Goal: Navigation & Orientation: Find specific page/section

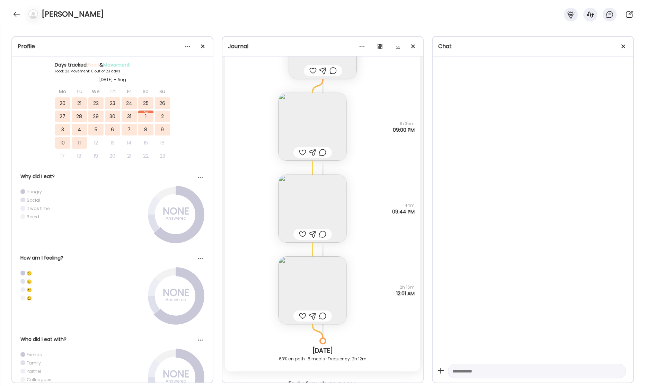
scroll to position [136, 0]
click at [15, 16] on div at bounding box center [16, 14] width 11 height 11
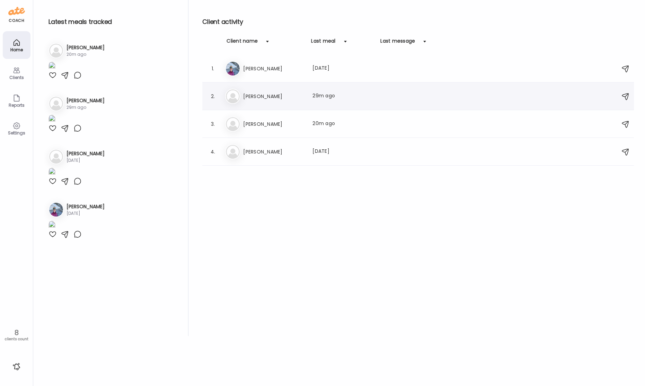
click at [289, 99] on h3 "[PERSON_NAME]" at bounding box center [273, 96] width 61 height 8
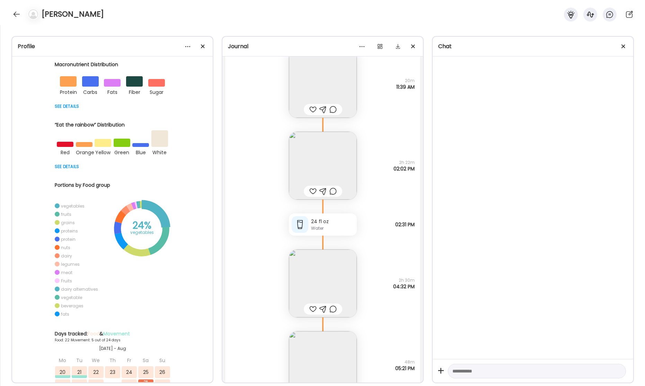
scroll to position [22407, 0]
click at [317, 166] on img at bounding box center [323, 165] width 68 height 68
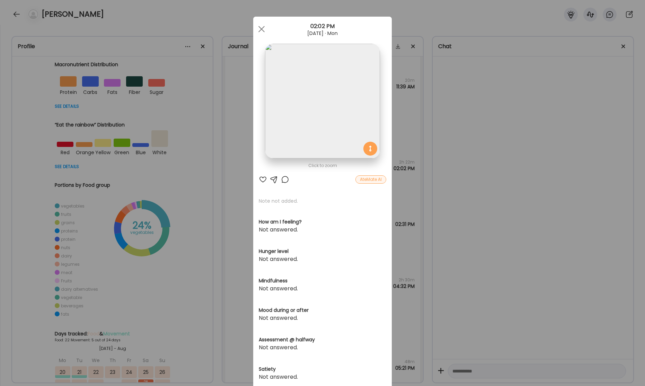
click at [515, 140] on div "Ate Coach Dashboard Wahoo! It’s official Take a moment to set up your Coach Pro…" at bounding box center [322, 193] width 645 height 386
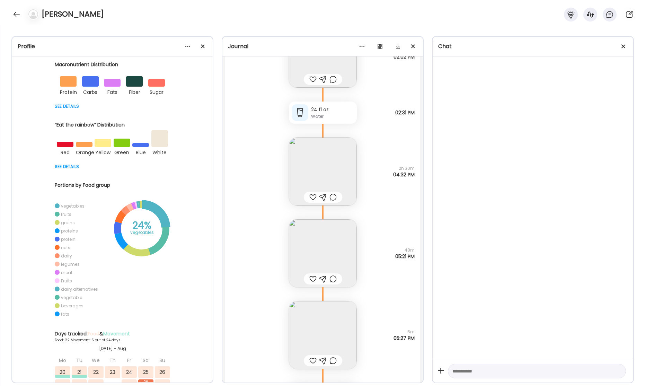
scroll to position [22521, 0]
click at [320, 165] on img at bounding box center [323, 169] width 68 height 68
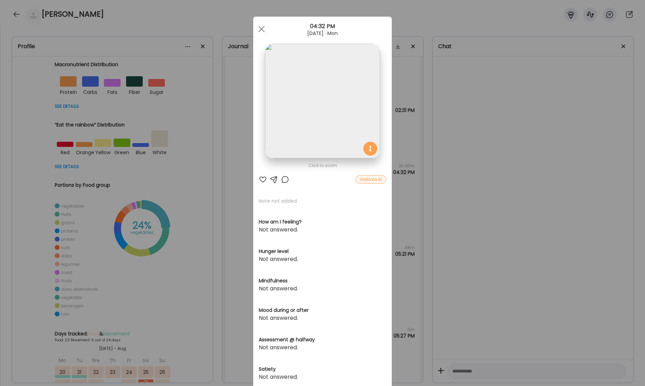
click at [509, 164] on div "Ate Coach Dashboard Wahoo! It’s official Take a moment to set up your Coach Pro…" at bounding box center [322, 193] width 645 height 386
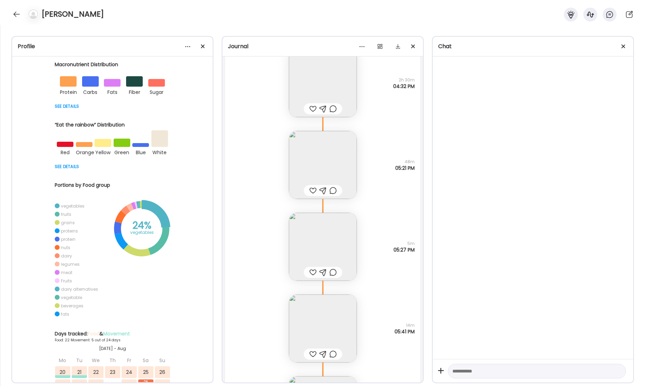
scroll to position [22610, 0]
click at [332, 159] on img at bounding box center [323, 162] width 68 height 68
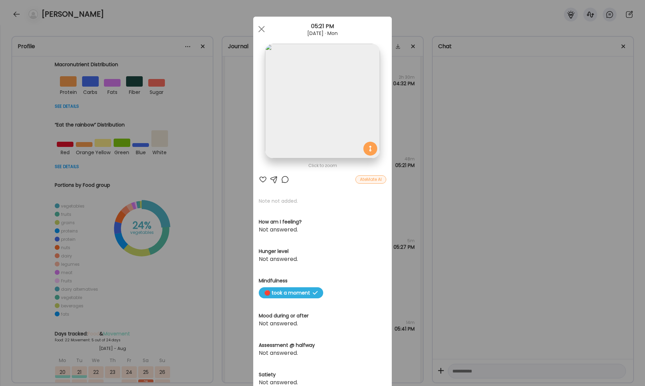
click at [502, 162] on div "Ate Coach Dashboard Wahoo! It’s official Take a moment to set up your Coach Pro…" at bounding box center [322, 193] width 645 height 386
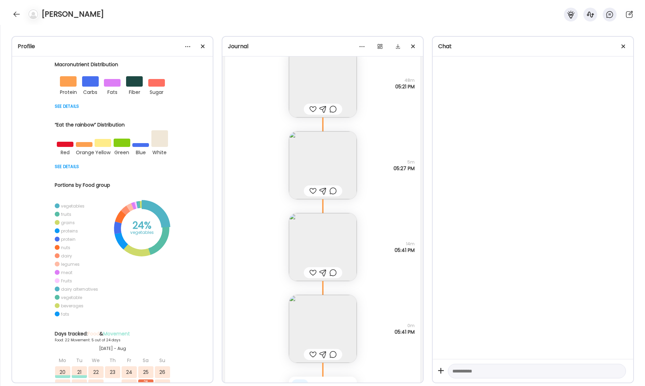
scroll to position [22700, 0]
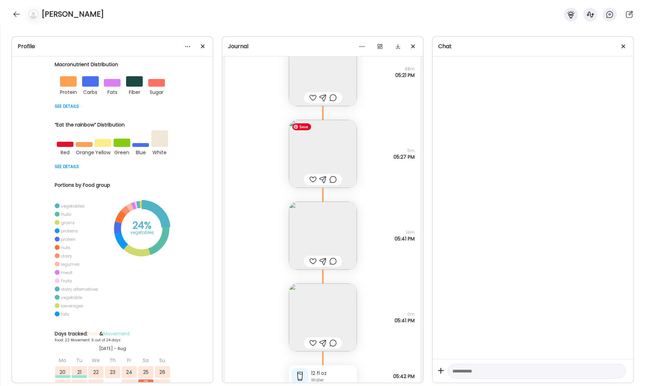
click at [315, 152] on img at bounding box center [323, 154] width 68 height 68
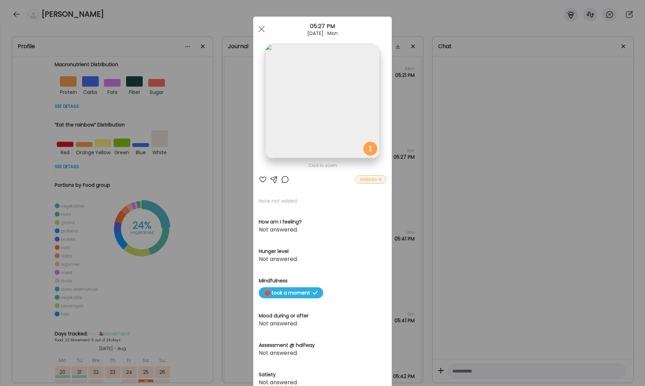
click at [519, 159] on div "Ate Coach Dashboard Wahoo! It’s official Take a moment to set up your Coach Pro…" at bounding box center [322, 193] width 645 height 386
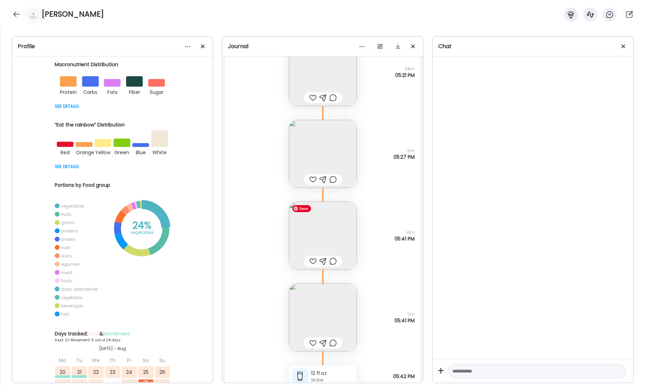
click at [346, 235] on img at bounding box center [323, 235] width 68 height 68
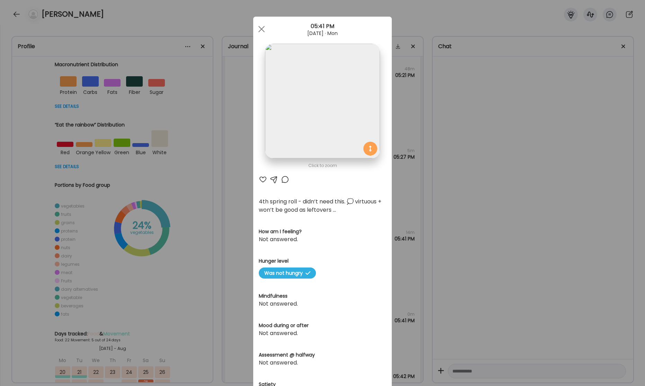
click at [471, 196] on div "Ate Coach Dashboard Wahoo! It’s official Take a moment to set up your Coach Pro…" at bounding box center [322, 193] width 645 height 386
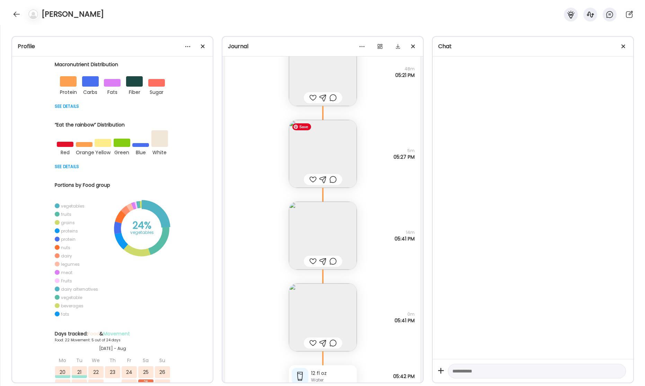
click at [313, 150] on img at bounding box center [323, 154] width 68 height 68
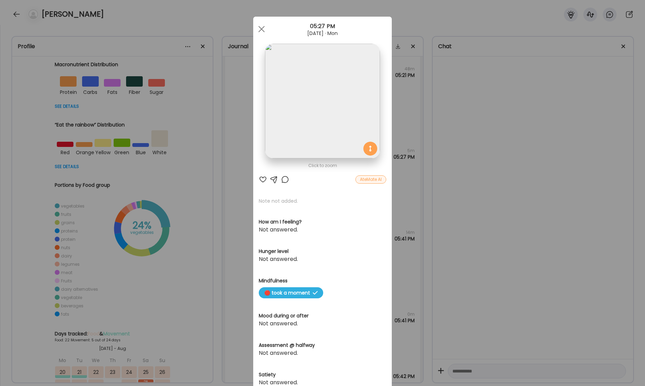
click at [480, 164] on div "Ate Coach Dashboard Wahoo! It’s official Take a moment to set up your Coach Pro…" at bounding box center [322, 193] width 645 height 386
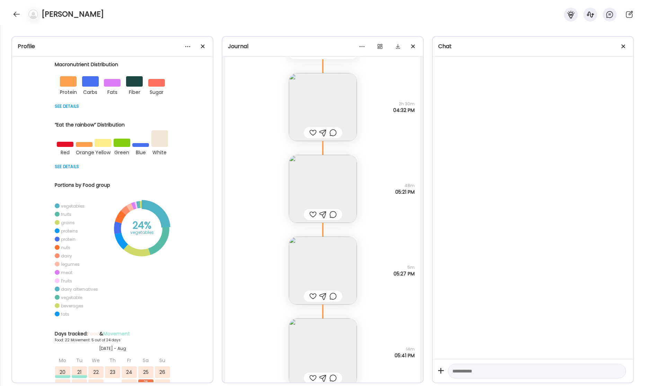
scroll to position [22586, 0]
click at [324, 199] on img at bounding box center [323, 186] width 68 height 68
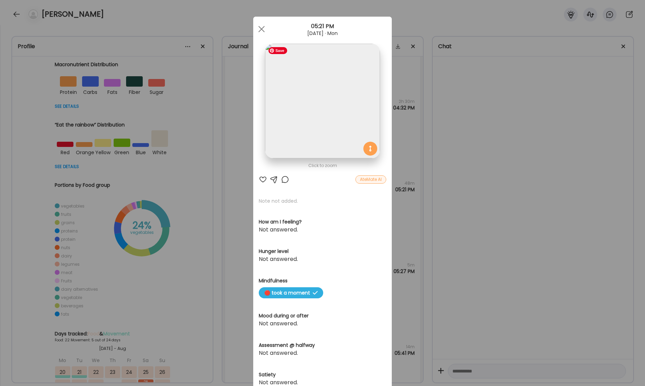
click at [331, 118] on img at bounding box center [322, 101] width 115 height 115
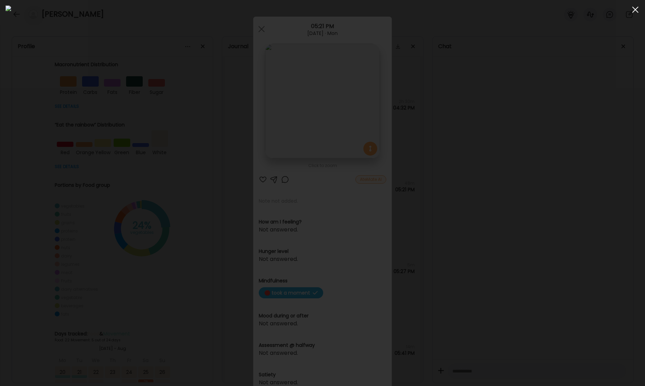
click at [634, 10] on span at bounding box center [635, 10] width 6 height 6
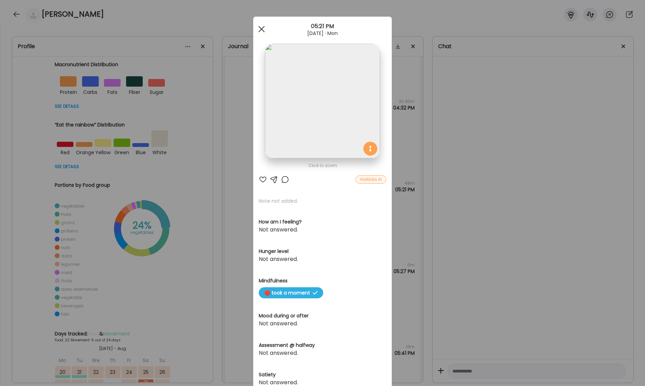
click at [264, 30] on div at bounding box center [261, 29] width 14 height 14
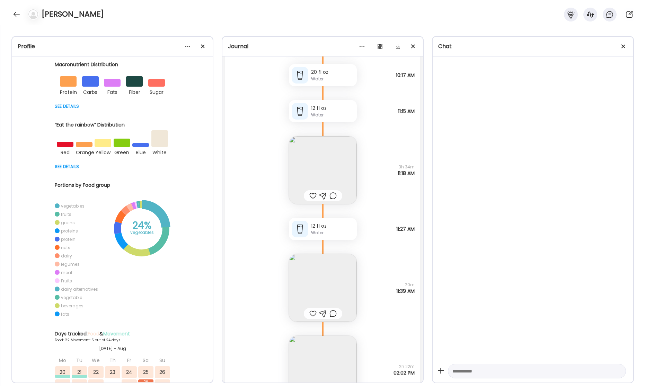
scroll to position [21977, 0]
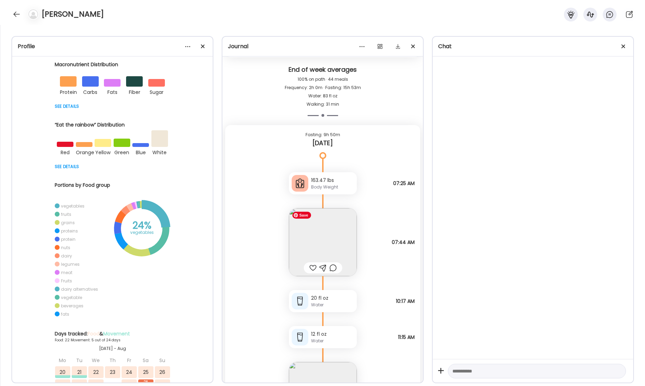
click at [332, 245] on img at bounding box center [323, 242] width 68 height 68
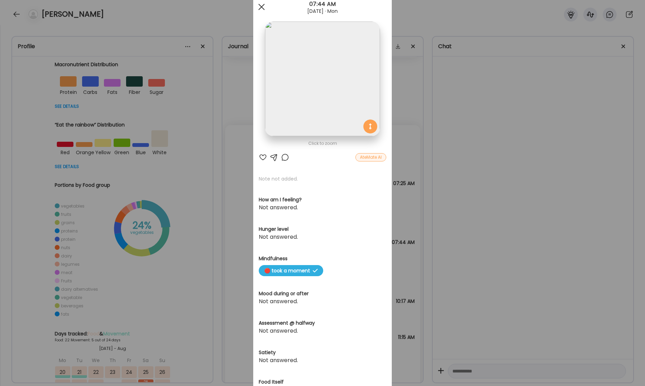
scroll to position [0, 0]
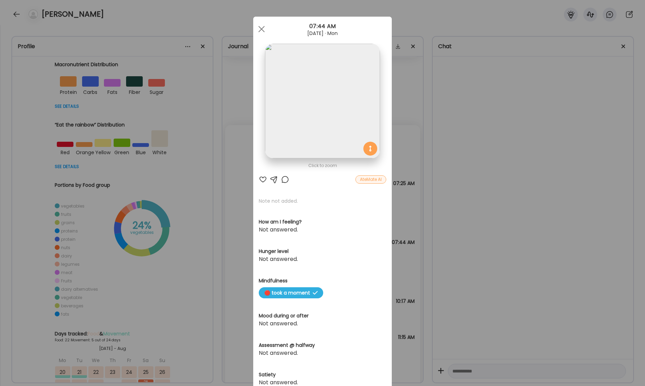
drag, startPoint x: 260, startPoint y: 27, endPoint x: 287, endPoint y: 64, distance: 45.6
click at [261, 28] on div at bounding box center [261, 29] width 14 height 14
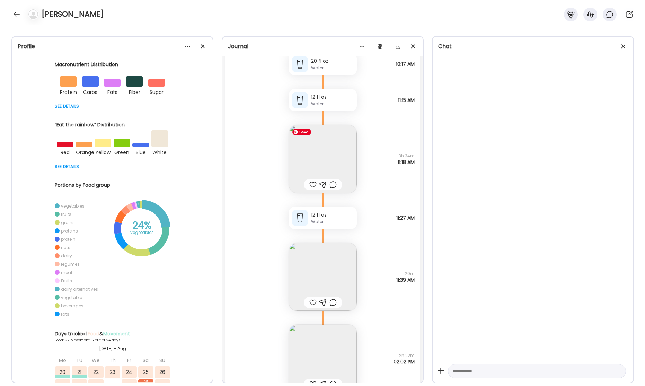
scroll to position [22227, 0]
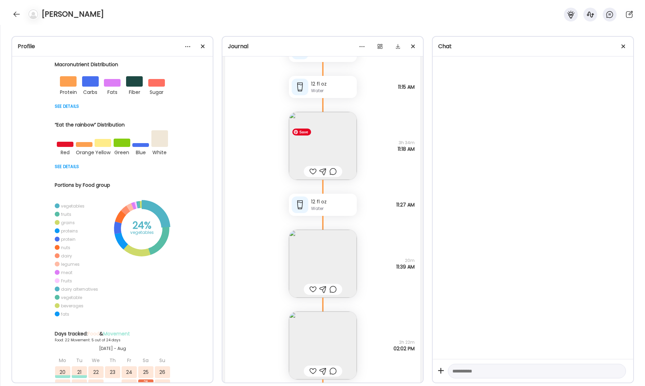
click at [314, 153] on img at bounding box center [323, 146] width 68 height 68
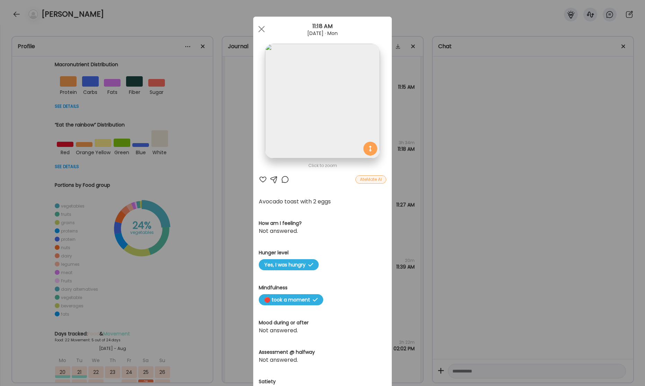
click at [262, 31] on div at bounding box center [261, 29] width 14 height 14
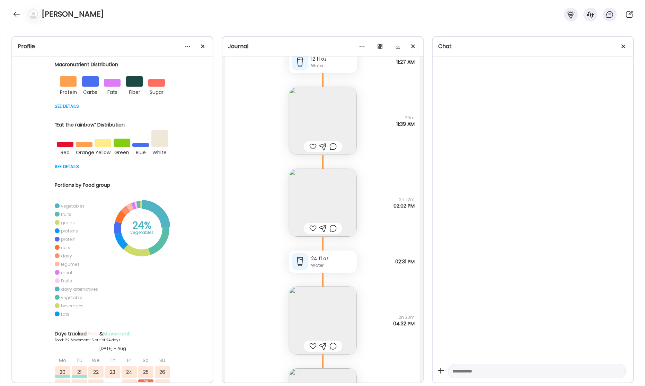
scroll to position [22385, 0]
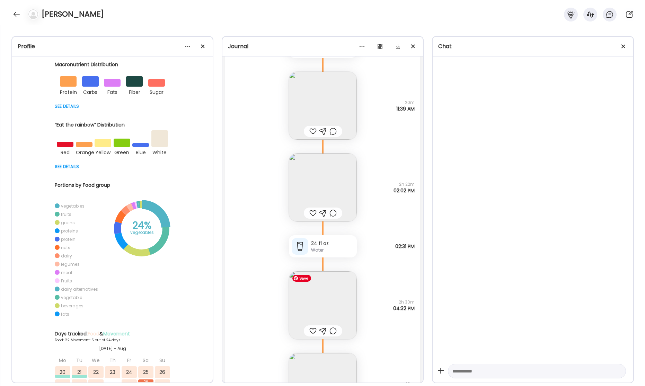
click at [322, 284] on img at bounding box center [323, 305] width 68 height 68
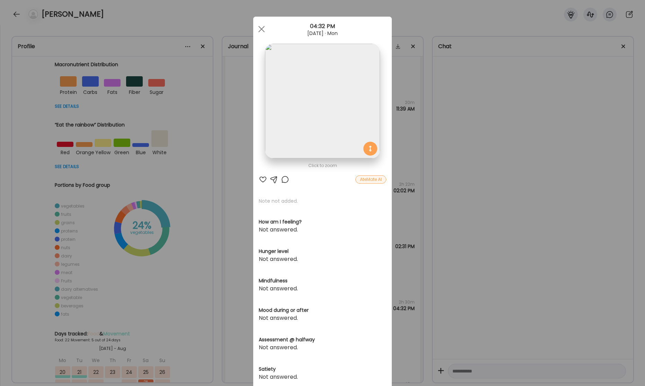
click at [453, 145] on div "Ate Coach Dashboard Wahoo! It’s official Take a moment to set up your Coach Pro…" at bounding box center [322, 193] width 645 height 386
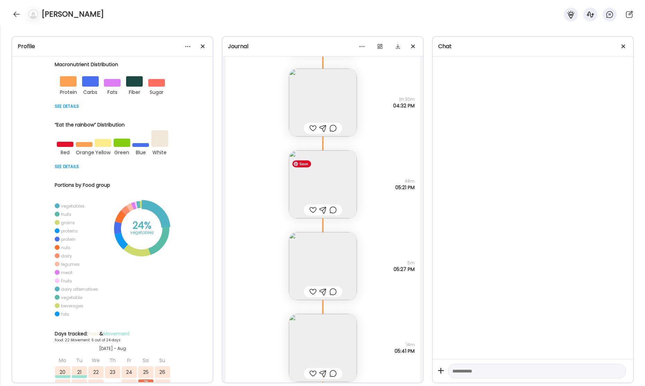
scroll to position [22596, 0]
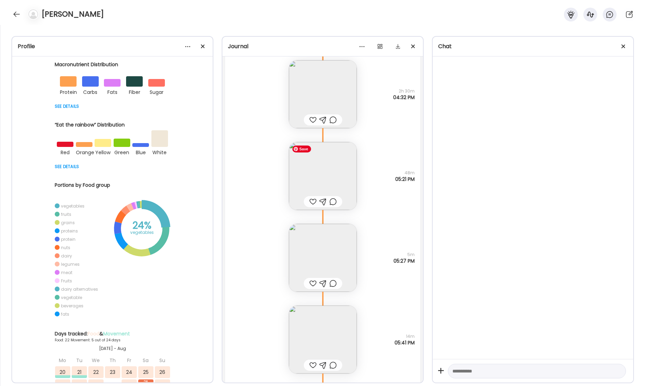
click at [326, 173] on img at bounding box center [323, 176] width 68 height 68
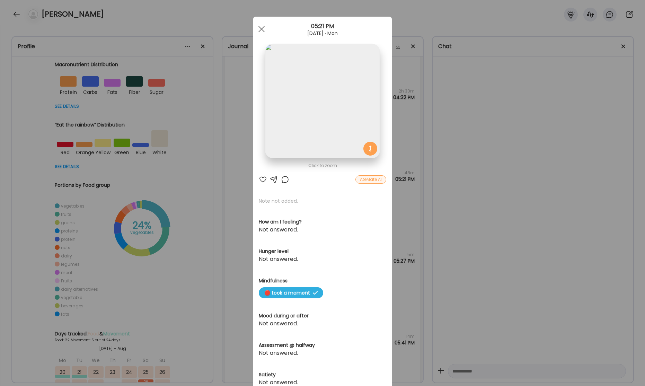
click at [547, 167] on div "Ate Coach Dashboard Wahoo! It’s official Take a moment to set up your Coach Pro…" at bounding box center [322, 193] width 645 height 386
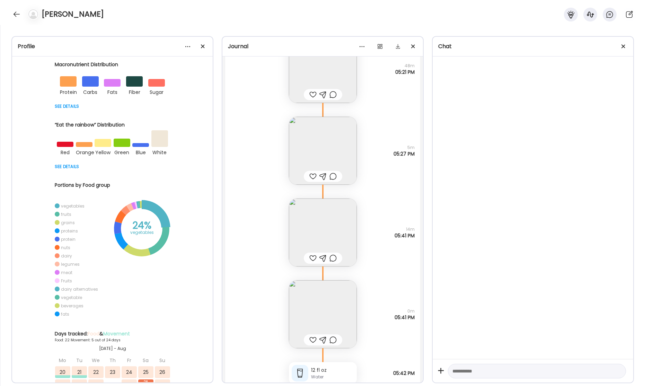
scroll to position [22745, 0]
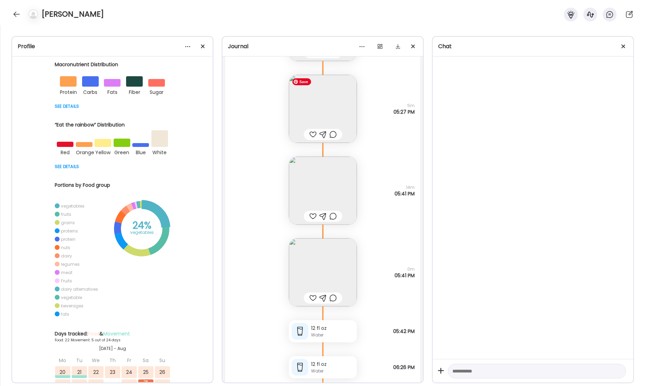
click at [336, 115] on img at bounding box center [323, 109] width 68 height 68
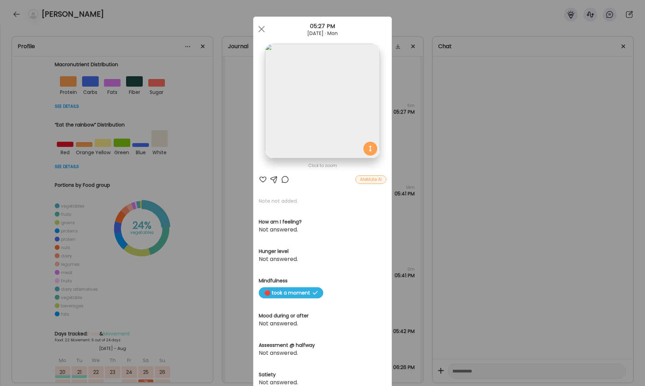
click at [513, 141] on div "Ate Coach Dashboard Wahoo! It’s official Take a moment to set up your Coach Pro…" at bounding box center [322, 193] width 645 height 386
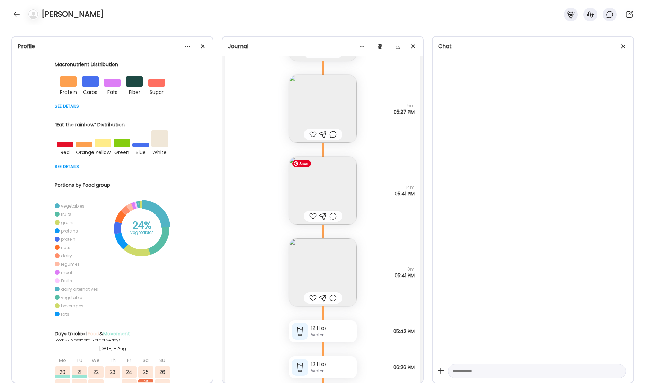
click at [338, 196] on img at bounding box center [323, 190] width 68 height 68
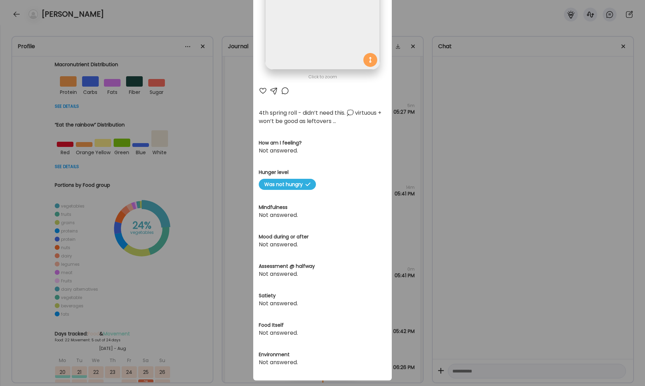
scroll to position [100, 0]
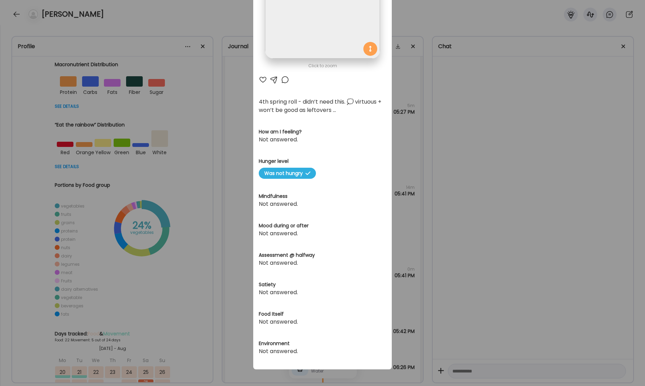
click at [499, 185] on div "Ate Coach Dashboard Wahoo! It’s official Take a moment to set up your Coach Pro…" at bounding box center [322, 193] width 645 height 386
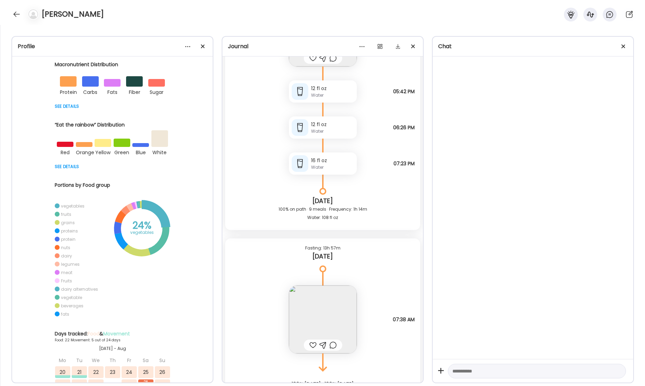
scroll to position [23014, 0]
